Goal: Information Seeking & Learning: Learn about a topic

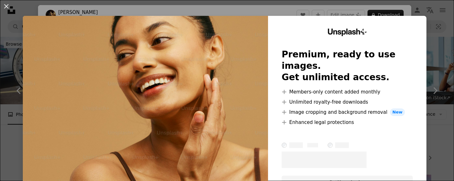
scroll to position [4690, 0]
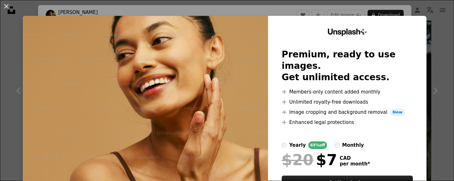
click at [9, 5] on button "An X shape" at bounding box center [7, 7] width 8 height 8
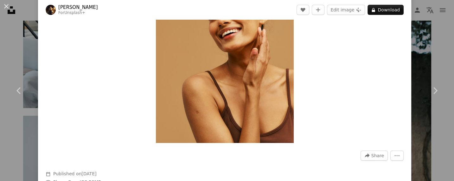
scroll to position [167, 0]
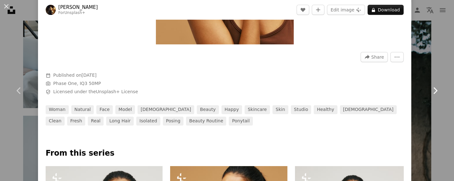
click at [432, 80] on link "Chevron right" at bounding box center [435, 90] width 38 height 61
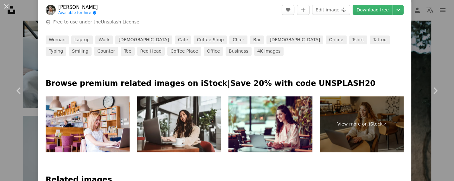
scroll to position [383, 0]
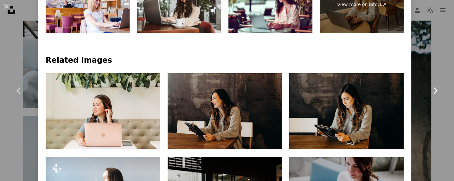
click at [446, 68] on link "Chevron right" at bounding box center [435, 90] width 38 height 61
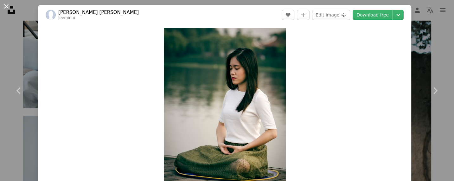
click at [5, 6] on button "An X shape" at bounding box center [7, 7] width 8 height 8
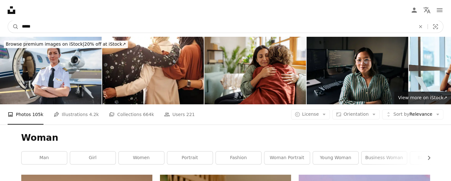
click at [51, 28] on input "*****" at bounding box center [216, 27] width 394 height 12
type input "**********"
click button "A magnifying glass" at bounding box center [13, 27] width 11 height 12
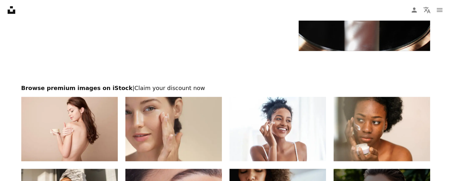
scroll to position [1532, 0]
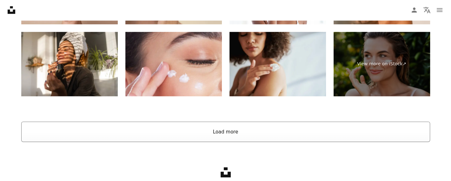
click at [224, 135] on button "Load more" at bounding box center [225, 132] width 408 height 20
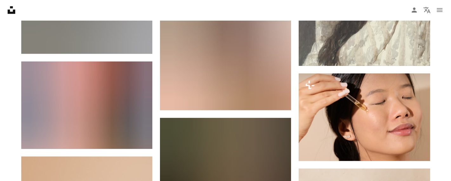
scroll to position [8222, 0]
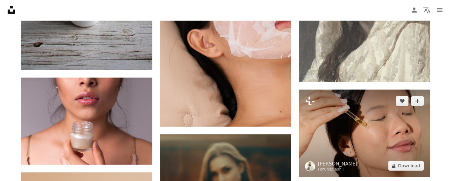
click at [387, 138] on img at bounding box center [363, 134] width 131 height 88
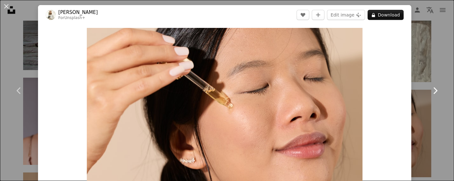
click at [446, 105] on link "Chevron right" at bounding box center [435, 90] width 38 height 61
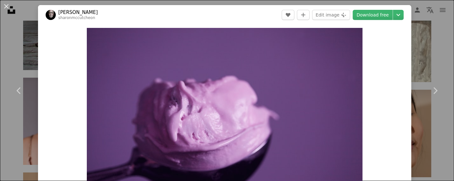
click at [445, 35] on div "An X shape Chevron left Chevron right [PERSON_NAME] sharonmccutcheon A heart A …" at bounding box center [227, 90] width 454 height 181
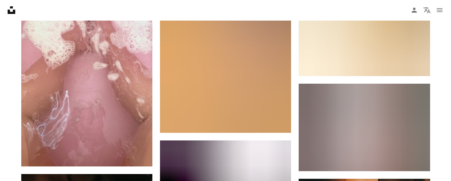
scroll to position [20427, 0]
